Goal: Navigation & Orientation: Find specific page/section

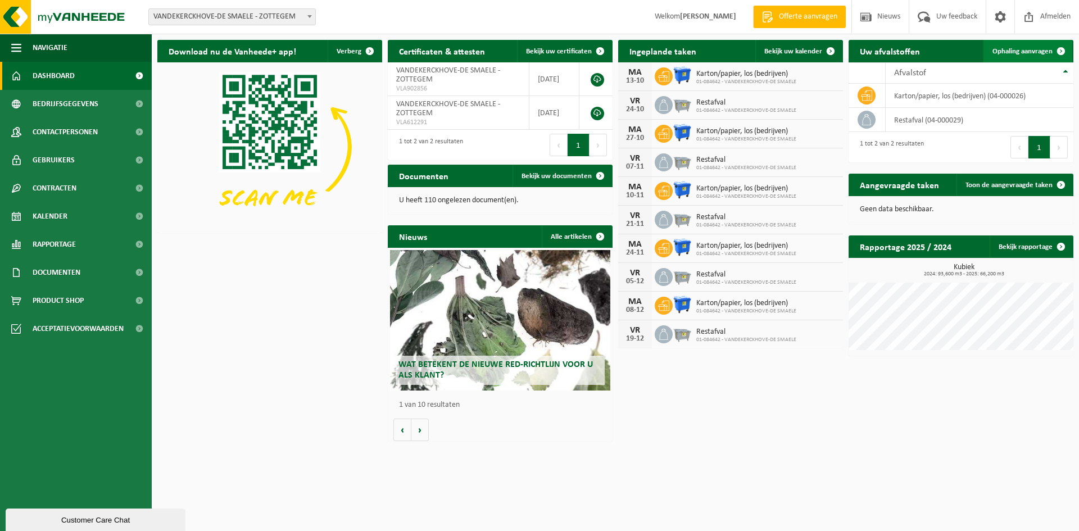
click at [1012, 53] on span "Ophaling aanvragen" at bounding box center [1022, 51] width 60 height 7
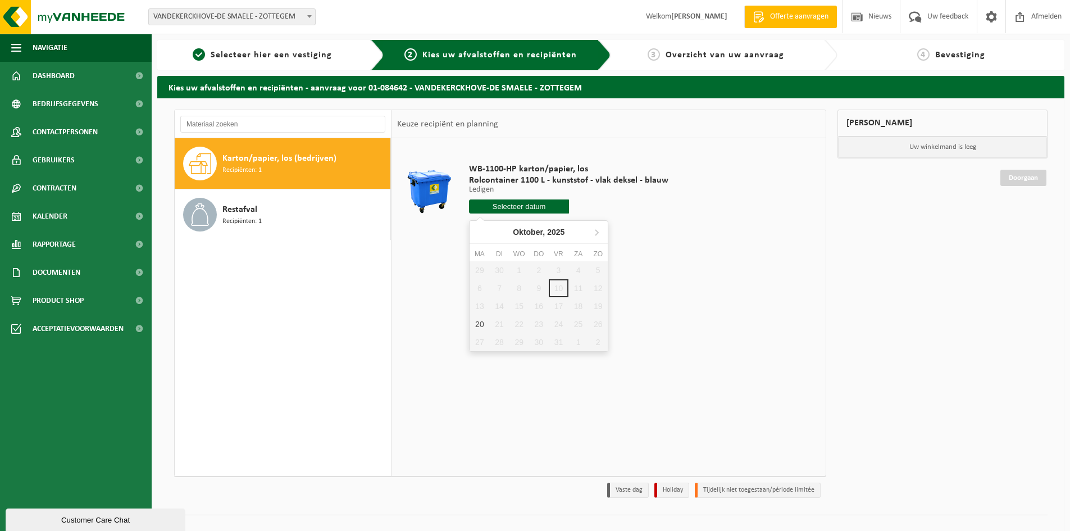
click at [513, 206] on input "text" at bounding box center [519, 206] width 100 height 14
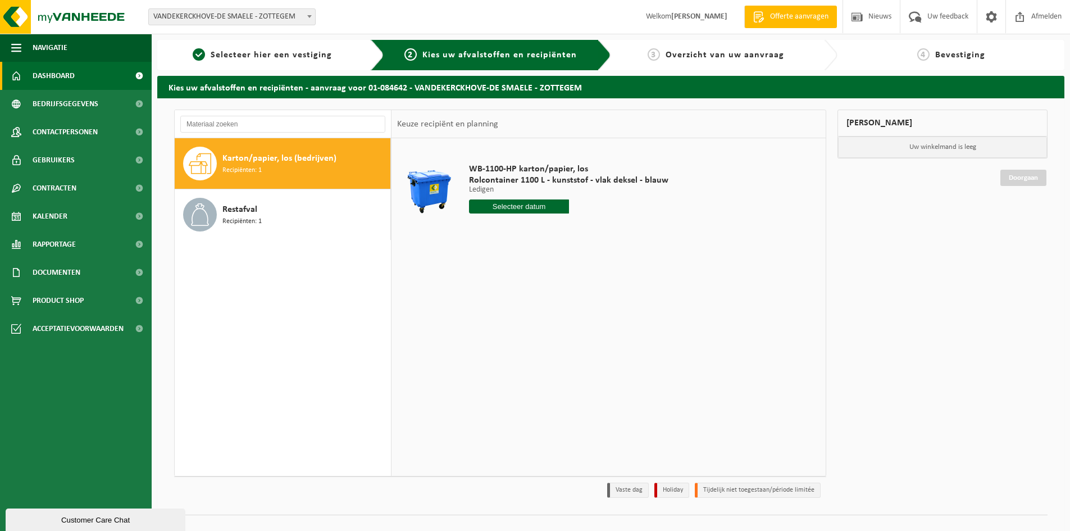
click at [40, 81] on span "Dashboard" at bounding box center [54, 76] width 42 height 28
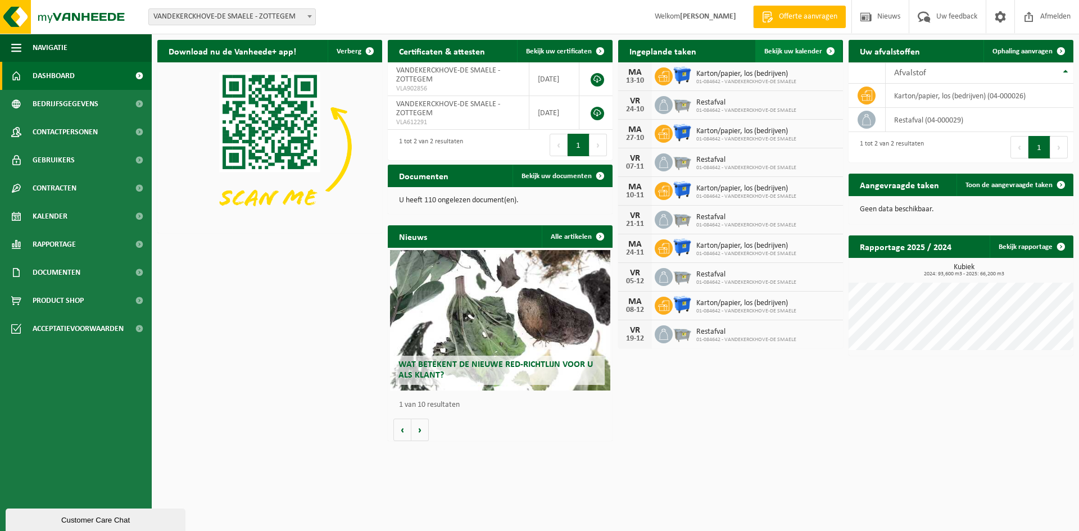
click at [790, 49] on span "Bekijk uw kalender" at bounding box center [793, 51] width 58 height 7
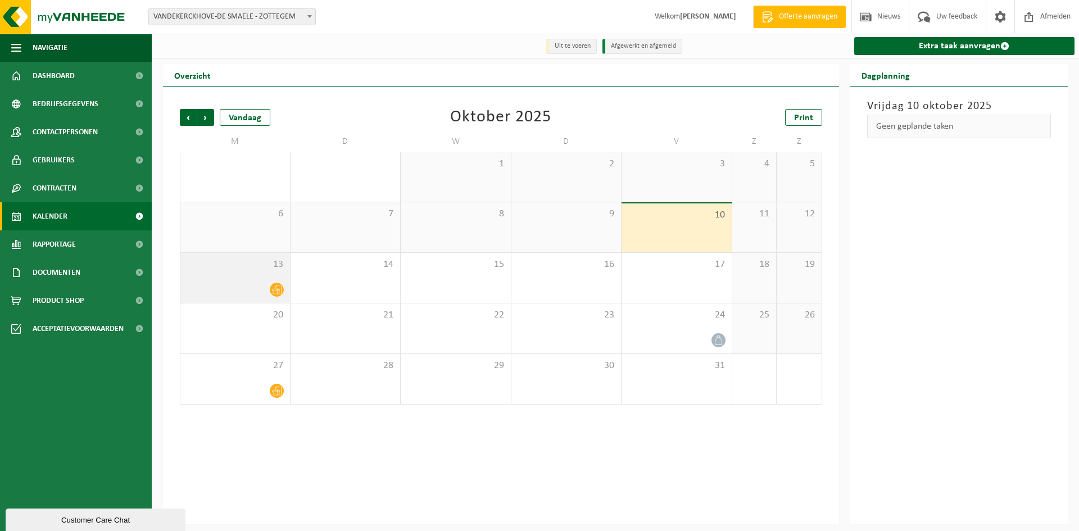
click at [275, 289] on icon at bounding box center [277, 290] width 10 height 10
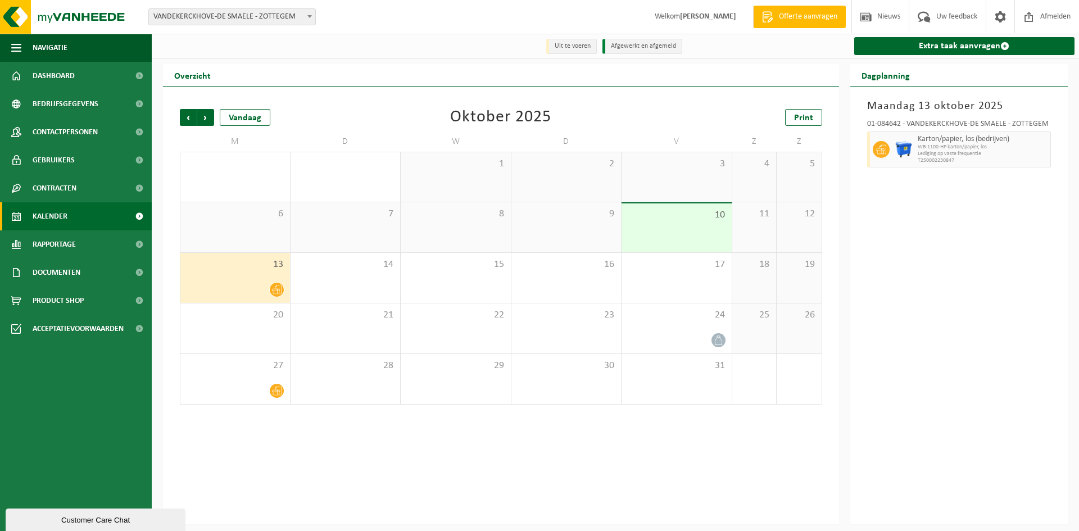
click at [265, 286] on div at bounding box center [235, 289] width 98 height 15
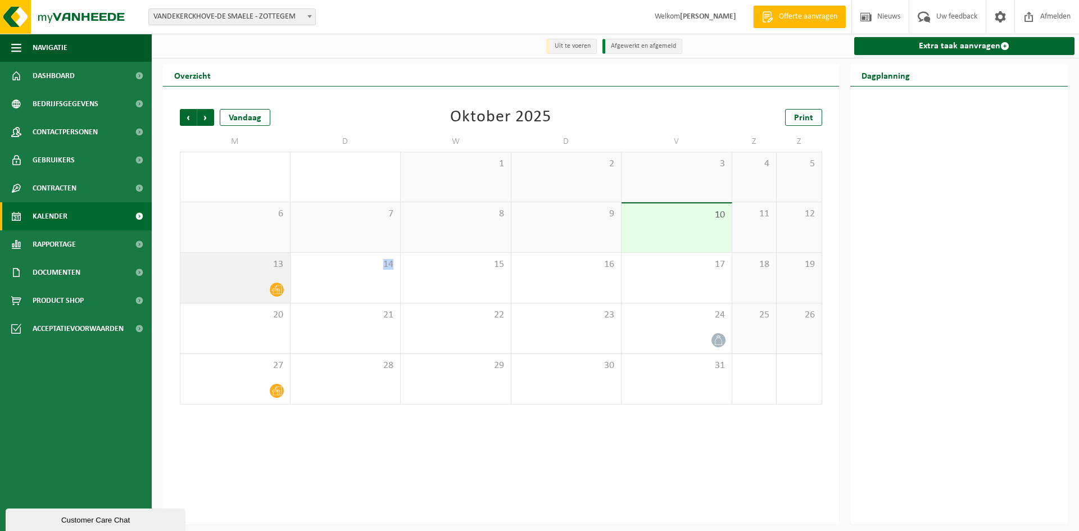
click at [265, 286] on div at bounding box center [235, 289] width 98 height 15
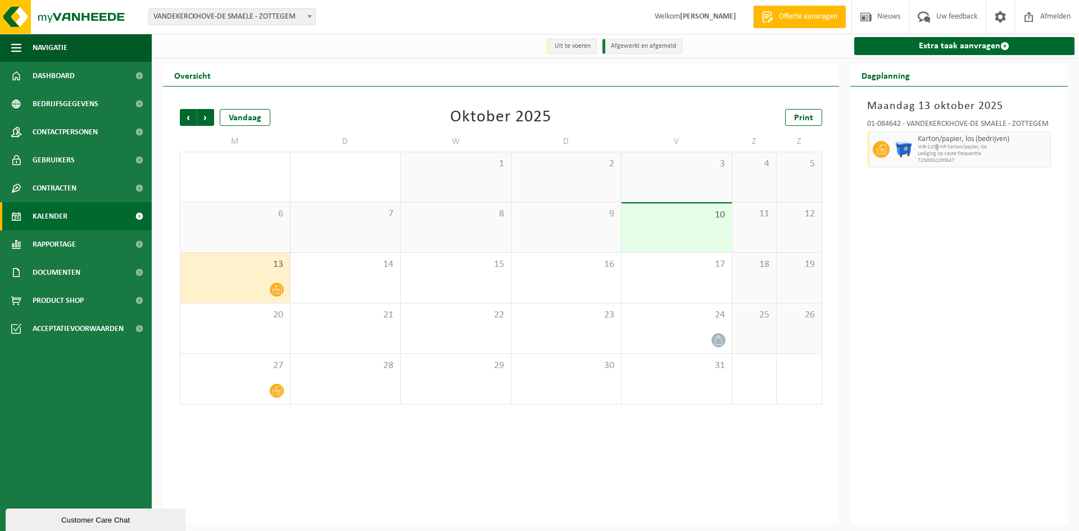
click at [937, 149] on span "WB-1100-HP karton/papier, los" at bounding box center [982, 147] width 130 height 7
click at [887, 143] on div at bounding box center [879, 149] width 25 height 36
click at [710, 274] on div "17" at bounding box center [676, 278] width 110 height 50
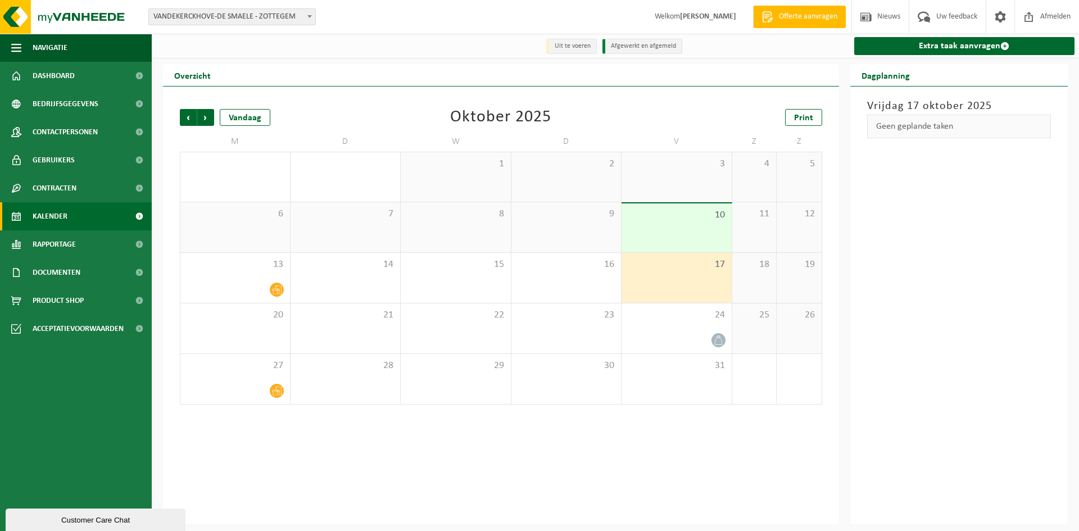
click at [708, 240] on div "10" at bounding box center [676, 227] width 110 height 49
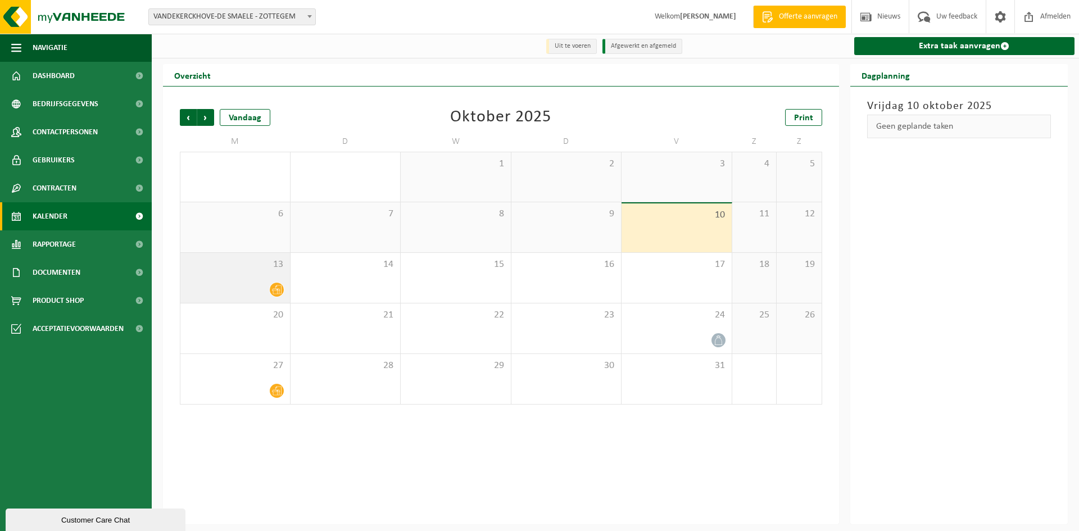
click at [239, 287] on div at bounding box center [235, 289] width 98 height 15
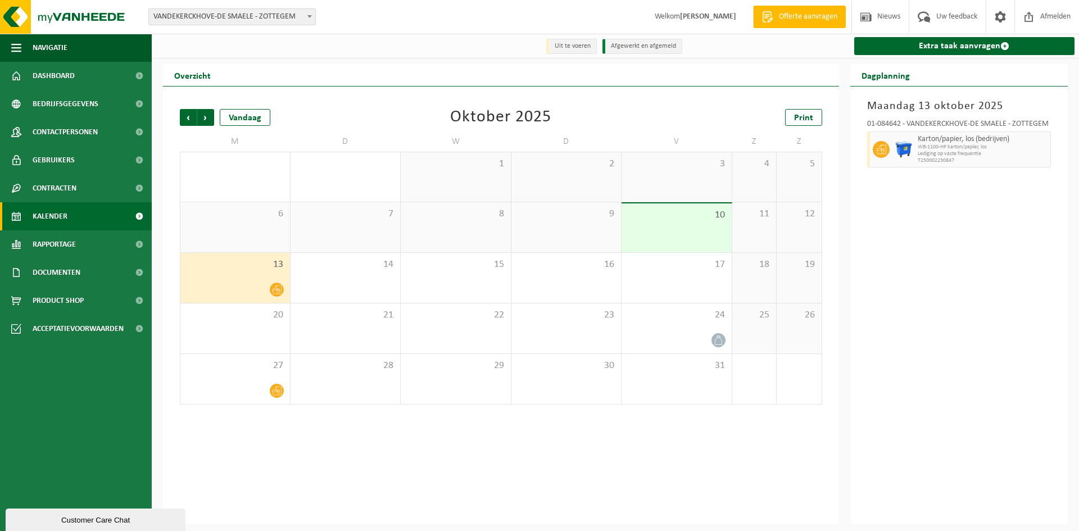
drag, startPoint x: 912, startPoint y: 148, endPoint x: 216, endPoint y: 283, distance: 708.9
click at [216, 283] on div at bounding box center [235, 289] width 98 height 15
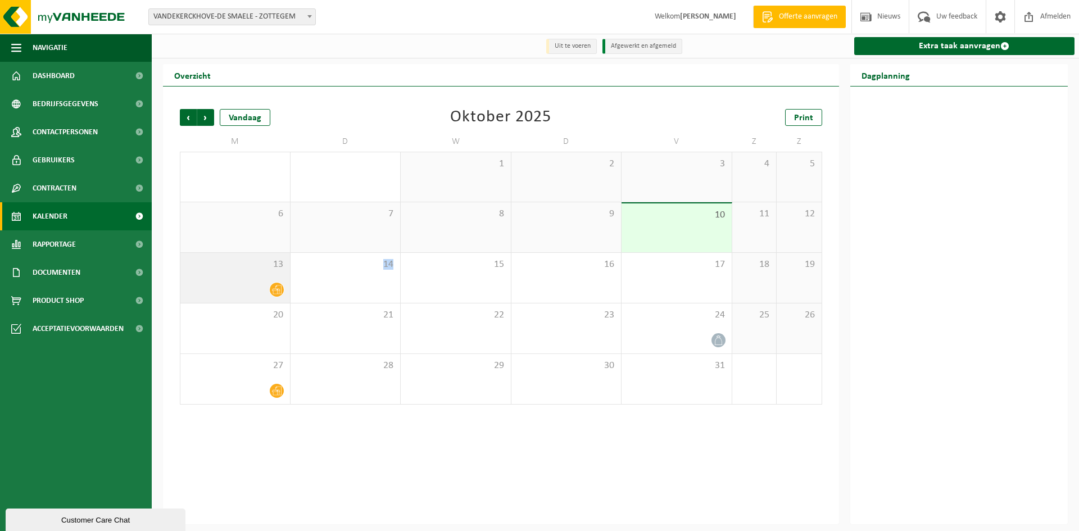
click at [217, 283] on div at bounding box center [235, 289] width 98 height 15
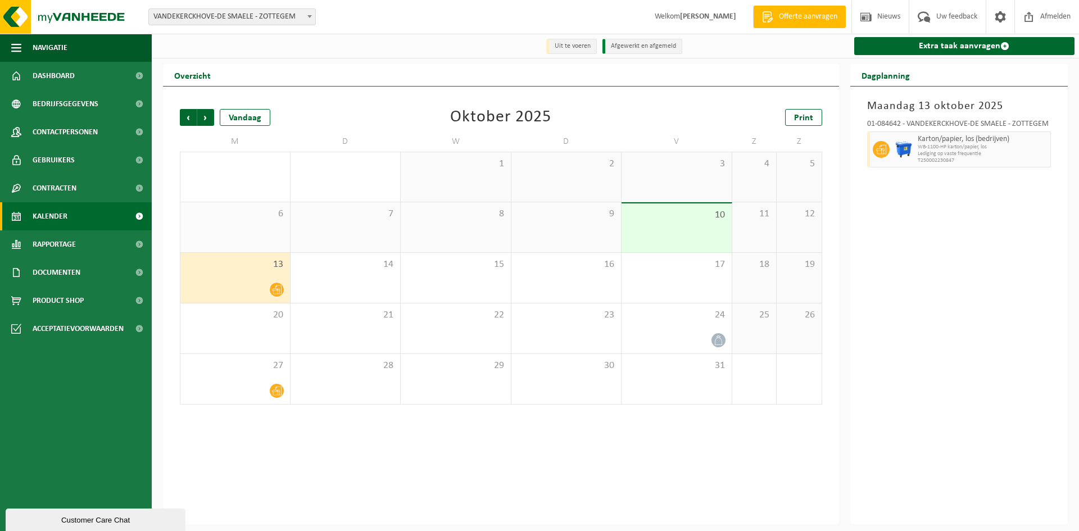
click at [919, 155] on span "Lediging op vaste frequentie" at bounding box center [982, 154] width 130 height 7
click at [881, 148] on icon at bounding box center [881, 149] width 10 height 10
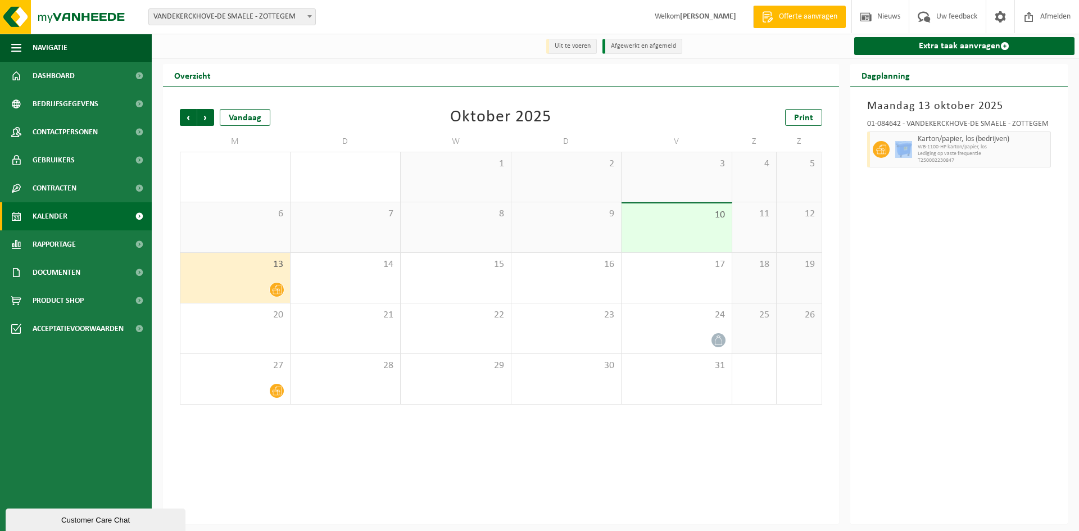
click at [881, 147] on icon at bounding box center [881, 149] width 10 height 10
click at [896, 105] on h3 "Maandag 13 oktober 2025" at bounding box center [959, 106] width 184 height 17
click at [886, 76] on h2 "Dagplanning" at bounding box center [885, 75] width 71 height 22
click at [234, 273] on div "13" at bounding box center [235, 278] width 110 height 50
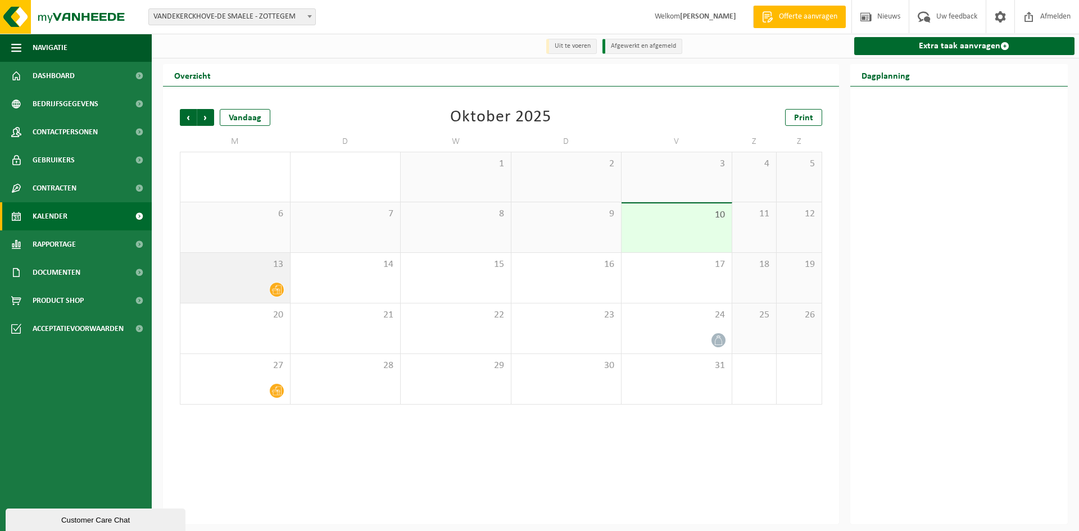
click at [234, 273] on div "13" at bounding box center [235, 278] width 110 height 50
click at [234, 272] on div "13" at bounding box center [235, 278] width 110 height 50
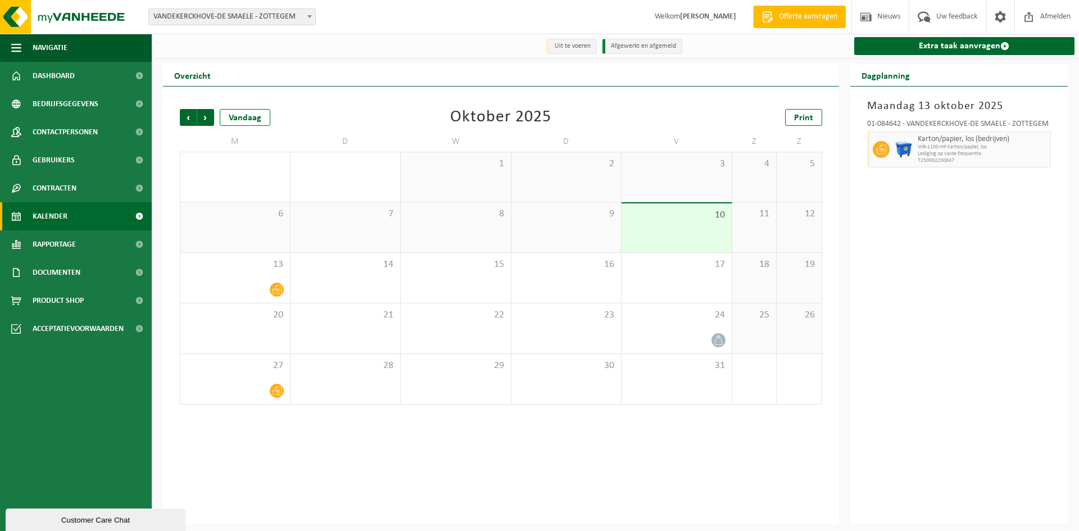
click at [920, 152] on span "Lediging op vaste frequentie" at bounding box center [982, 154] width 130 height 7
click at [268, 274] on div "13" at bounding box center [235, 278] width 110 height 50
click at [267, 275] on div "13" at bounding box center [235, 278] width 110 height 50
click at [267, 276] on div "13" at bounding box center [235, 278] width 110 height 50
click at [278, 287] on icon at bounding box center [277, 290] width 10 height 10
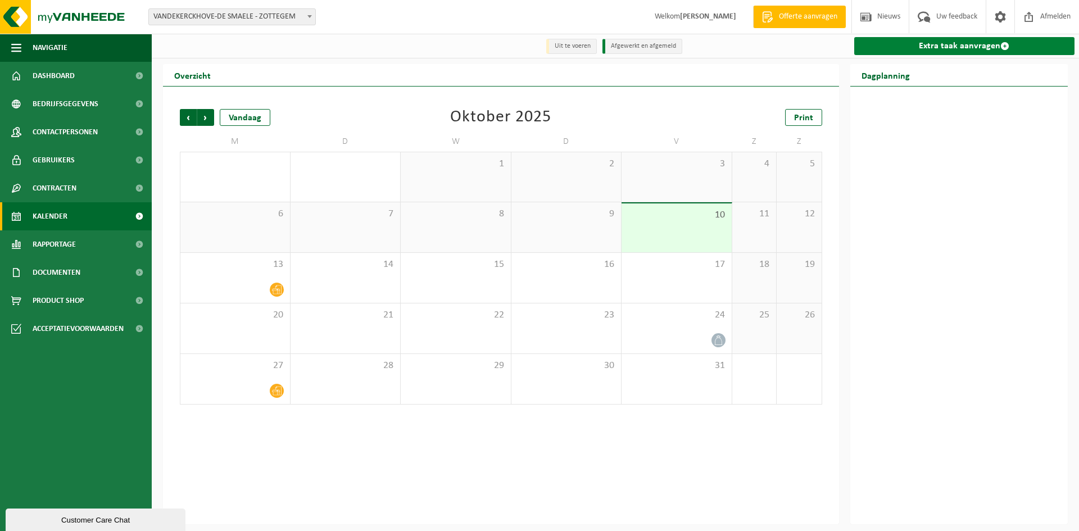
click at [926, 47] on link "Extra taak aanvragen" at bounding box center [964, 46] width 221 height 18
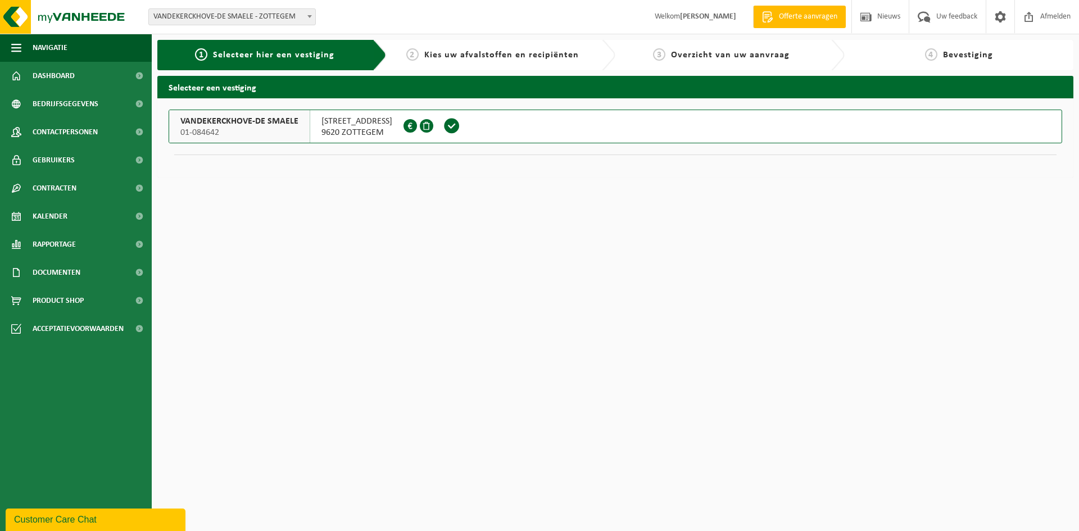
click at [360, 130] on span "9620 ZOTTEGEM" at bounding box center [356, 132] width 71 height 11
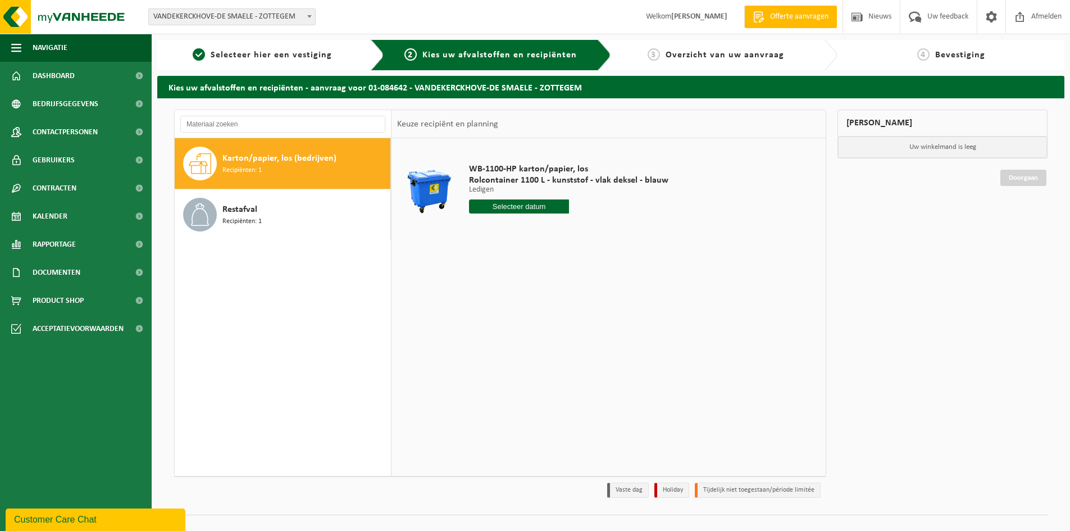
click at [526, 203] on input "text" at bounding box center [519, 206] width 100 height 14
click at [481, 306] on div "29 30 1 2 3 4 5 6 7 8 9 10 11 12 13 14 15 16 17 18 19 20 21 22 23 24 25 26 27 2…" at bounding box center [539, 306] width 138 height 90
click at [94, 98] on span "Bedrijfsgegevens" at bounding box center [66, 104] width 66 height 28
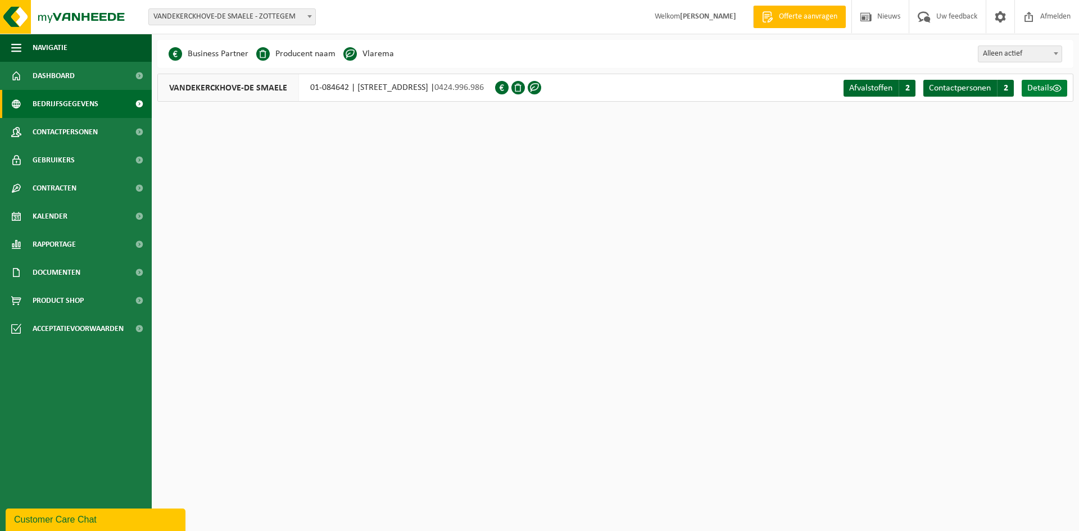
click at [1051, 89] on span "Details" at bounding box center [1039, 88] width 25 height 9
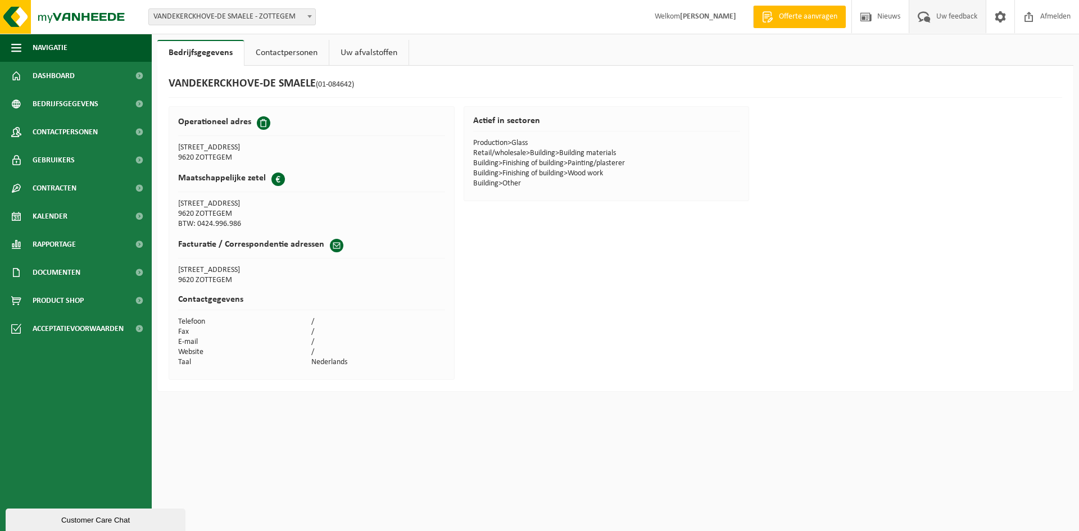
click at [937, 19] on span "Uw feedback" at bounding box center [956, 16] width 47 height 33
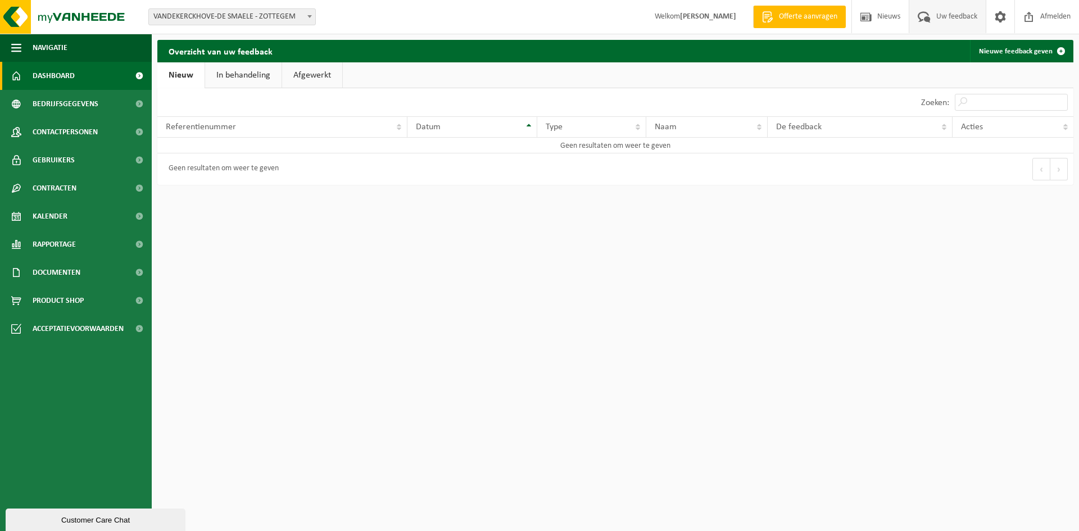
click at [80, 73] on link "Dashboard" at bounding box center [76, 76] width 152 height 28
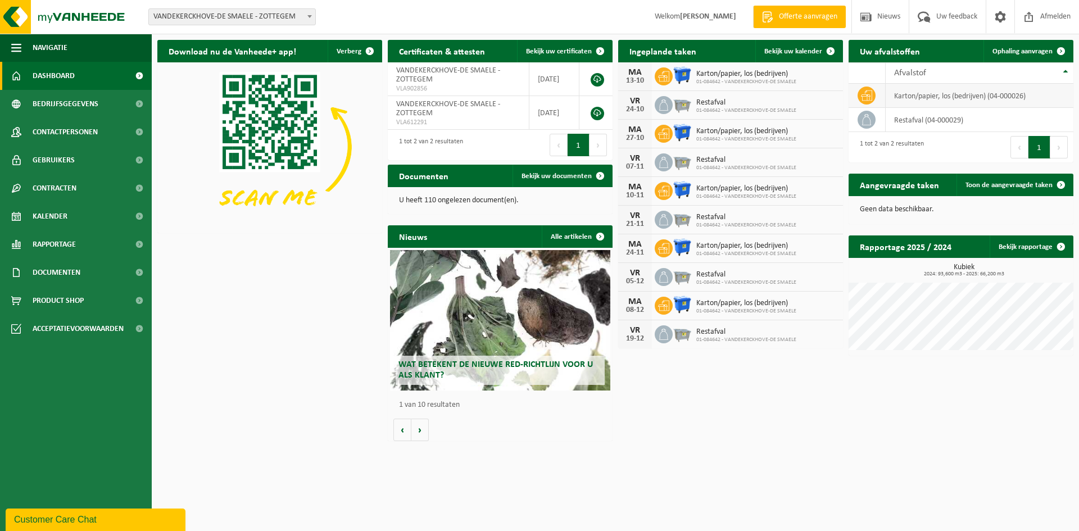
click at [903, 93] on td "karton/papier, los (bedrijven) (04-000026)" at bounding box center [979, 96] width 188 height 24
click at [903, 94] on td "karton/papier, los (bedrijven) (04-000026)" at bounding box center [979, 96] width 188 height 24
click at [867, 95] on icon at bounding box center [866, 95] width 11 height 10
click at [866, 95] on icon at bounding box center [866, 95] width 11 height 11
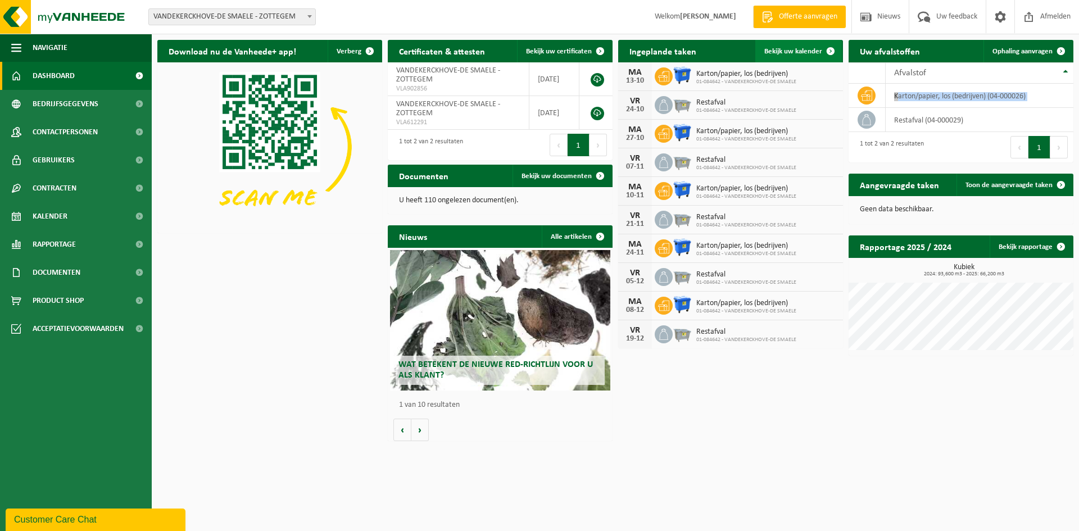
click at [799, 50] on span "Bekijk uw kalender" at bounding box center [793, 51] width 58 height 7
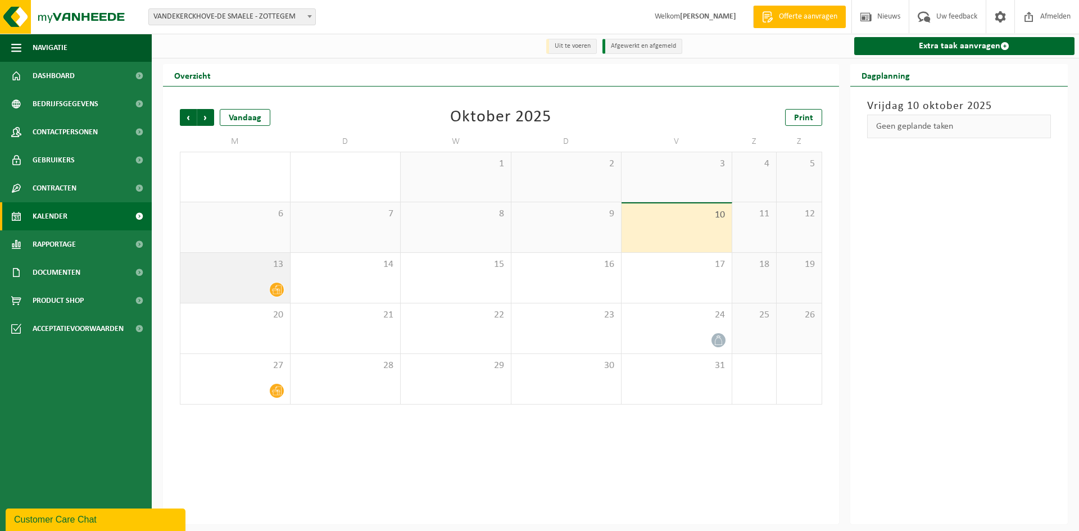
click at [279, 281] on div "13" at bounding box center [235, 278] width 110 height 50
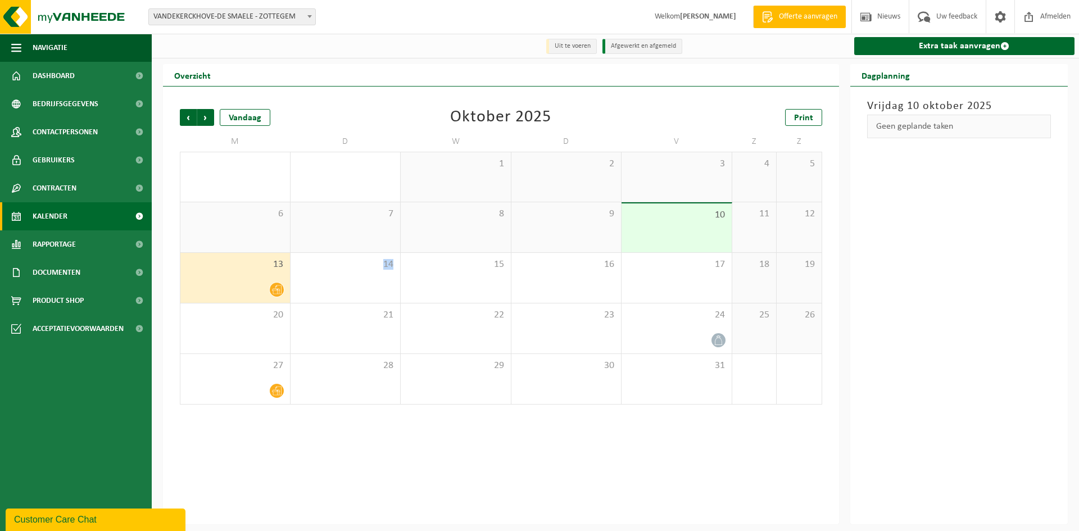
click at [279, 281] on div "13" at bounding box center [235, 278] width 110 height 50
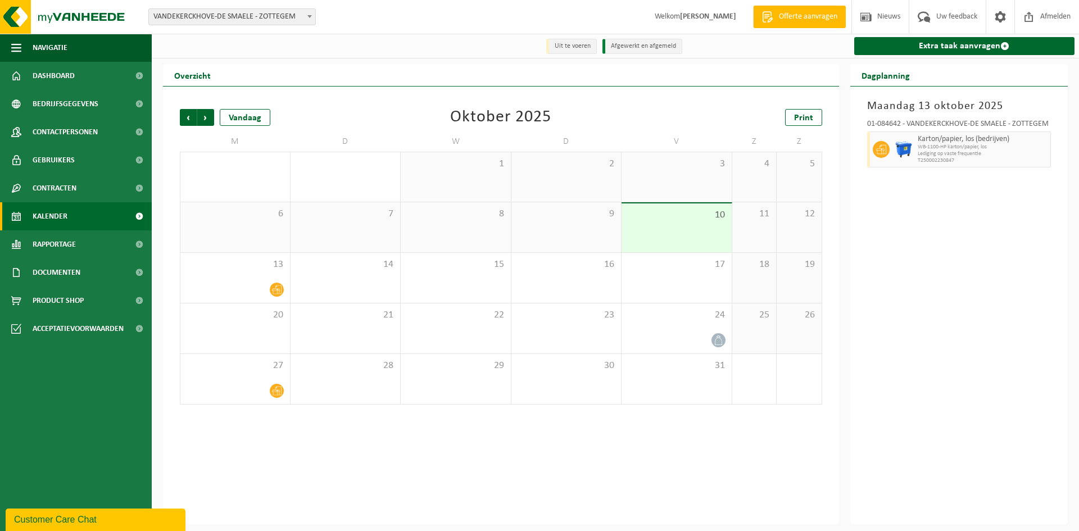
click at [960, 117] on div "01-084642 - VANDEKERCKHOVE-DE SMAELE - ZOTTEGEM Karton/papier, los (bedrijven) …" at bounding box center [959, 142] width 196 height 54
click at [887, 80] on h2 "Dagplanning" at bounding box center [885, 75] width 71 height 22
click at [53, 14] on img at bounding box center [67, 17] width 135 height 34
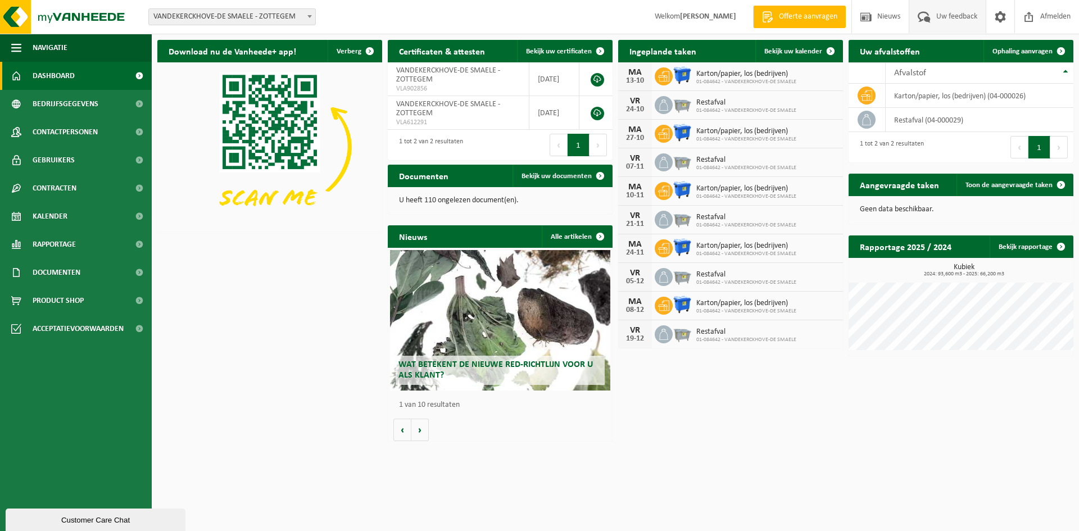
click at [966, 18] on span "Uw feedback" at bounding box center [956, 16] width 47 height 33
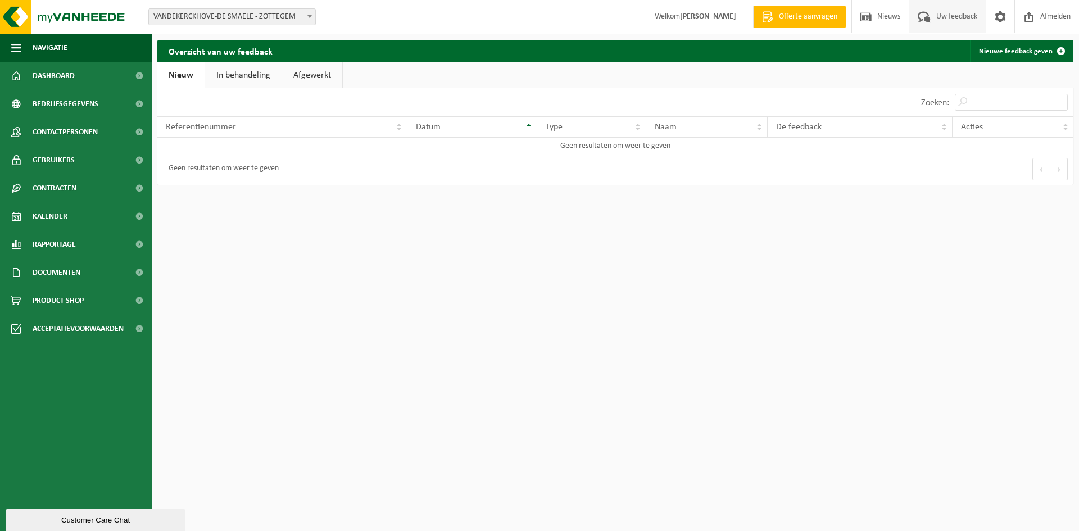
click at [240, 81] on link "In behandeling" at bounding box center [243, 75] width 76 height 26
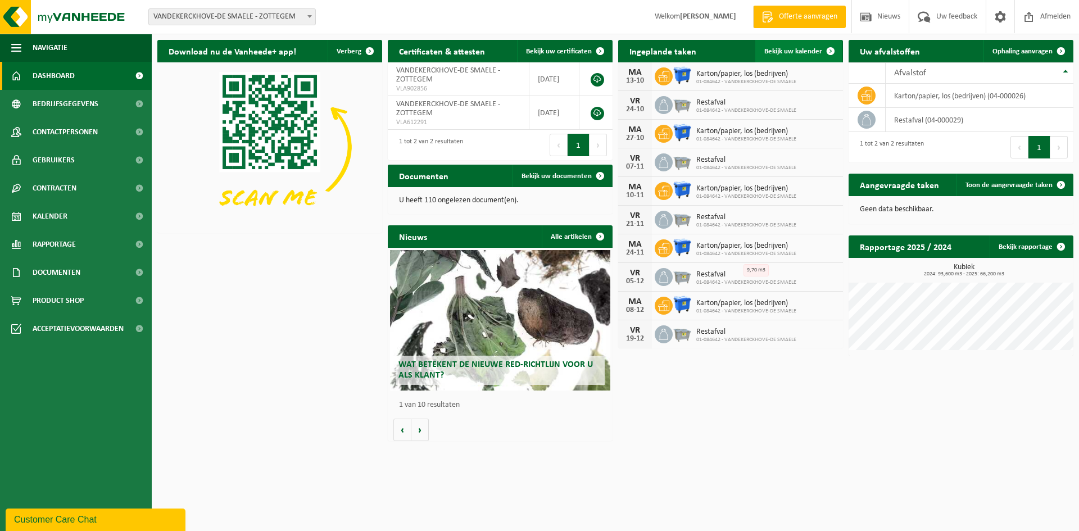
click at [783, 50] on span "Bekijk uw kalender" at bounding box center [793, 51] width 58 height 7
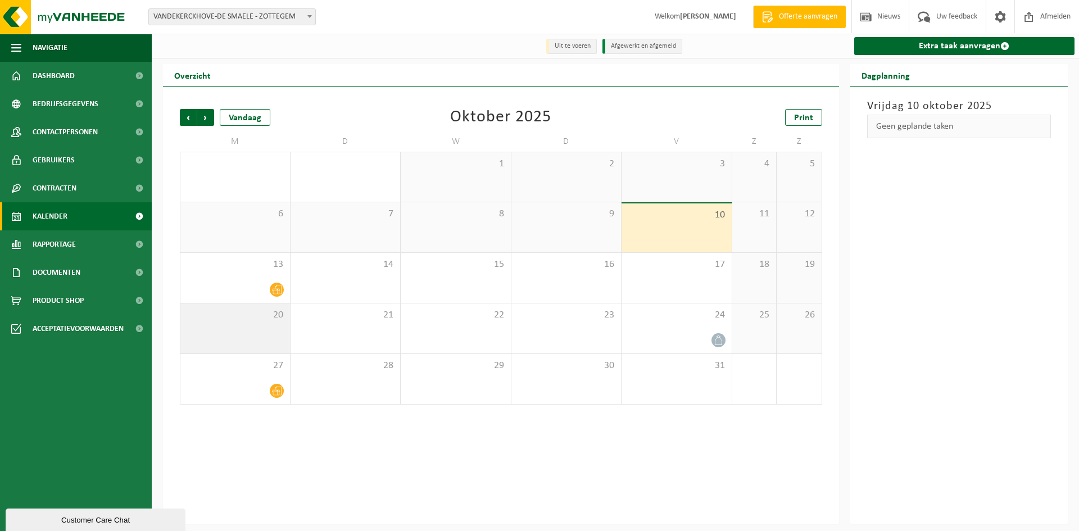
click at [245, 326] on div "20" at bounding box center [235, 328] width 110 height 50
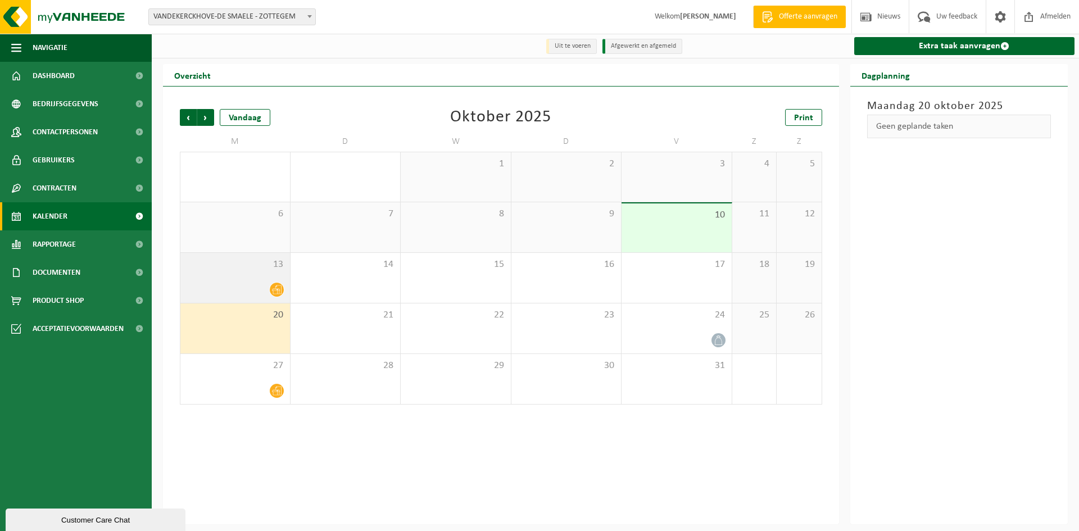
click at [258, 289] on div at bounding box center [235, 289] width 98 height 15
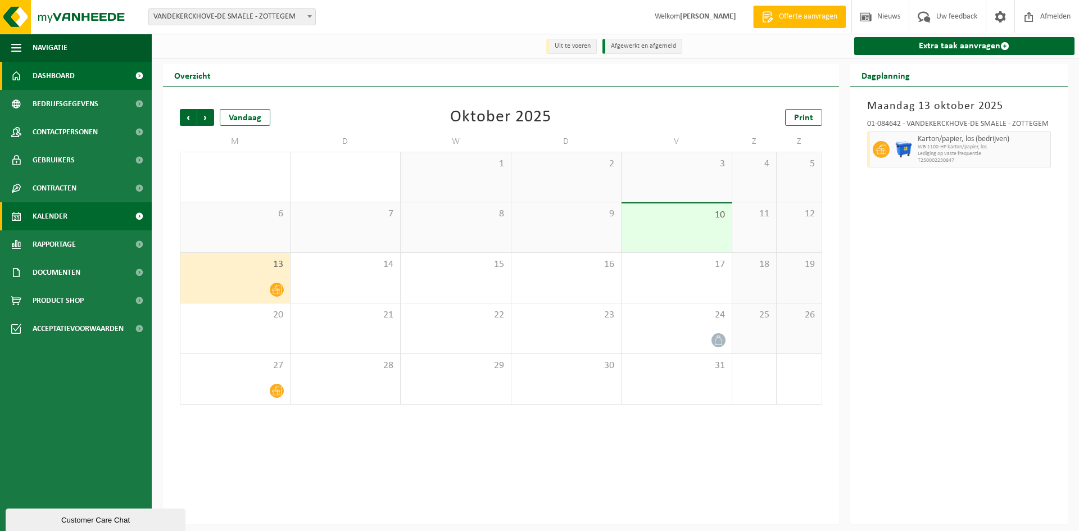
click at [113, 81] on link "Dashboard" at bounding box center [76, 76] width 152 height 28
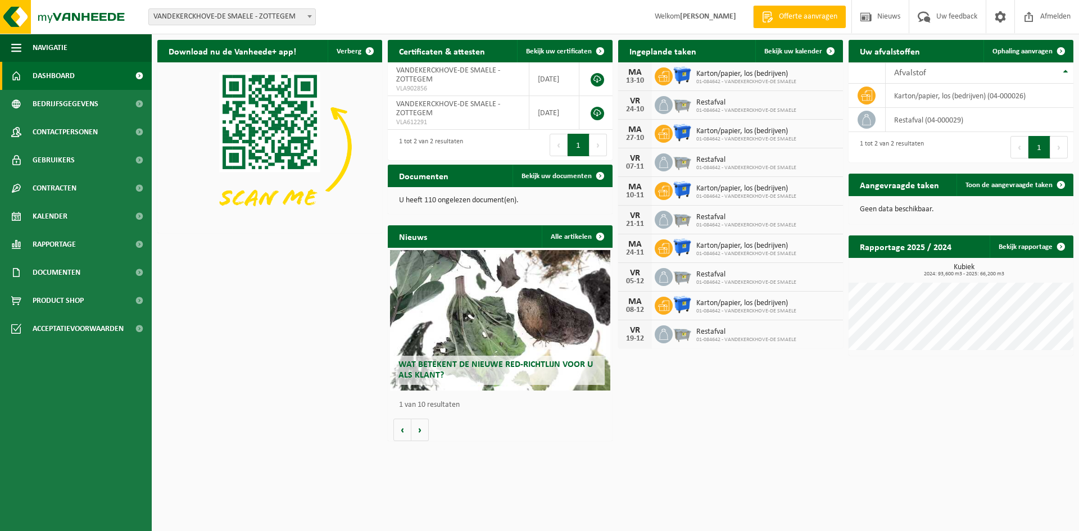
click at [1078, 383] on div "Download nu de Vanheede+ app! Verberg Certificaten & attesten Bekijk uw certifi…" at bounding box center [615, 240] width 927 height 412
